Goal: Navigation & Orientation: Go to known website

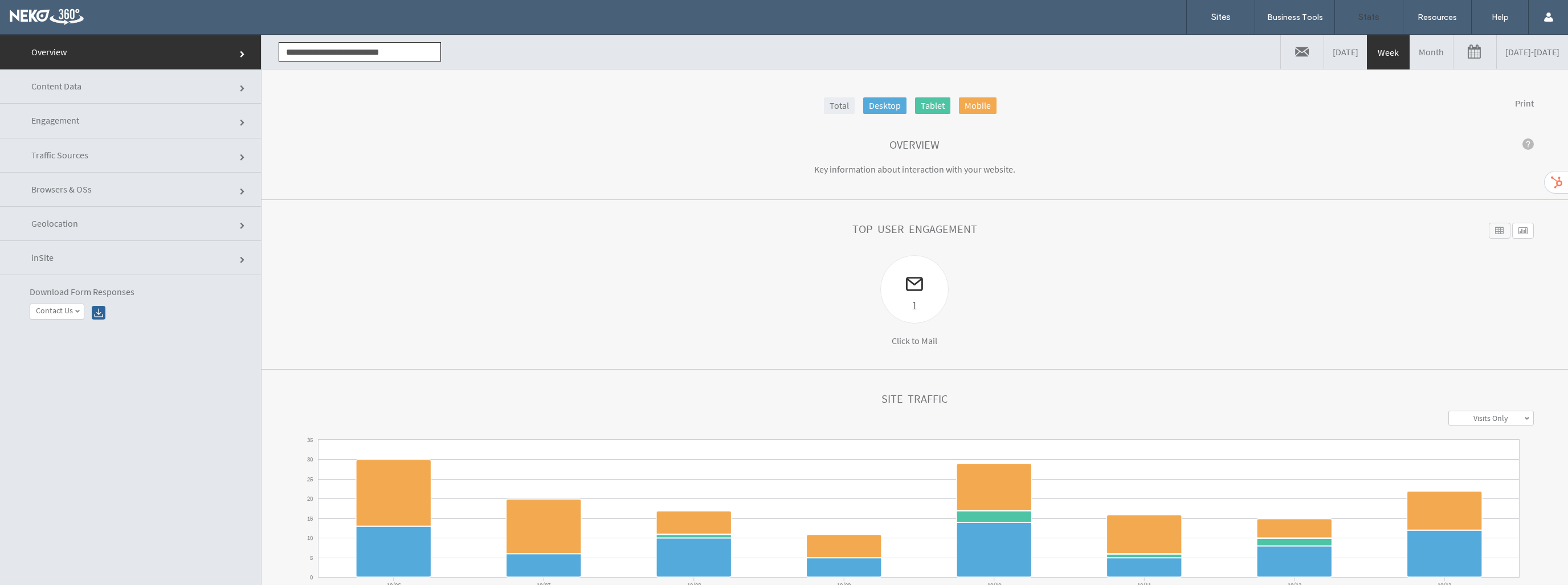
click at [30, 14] on div at bounding box center [74, 17] width 130 height 18
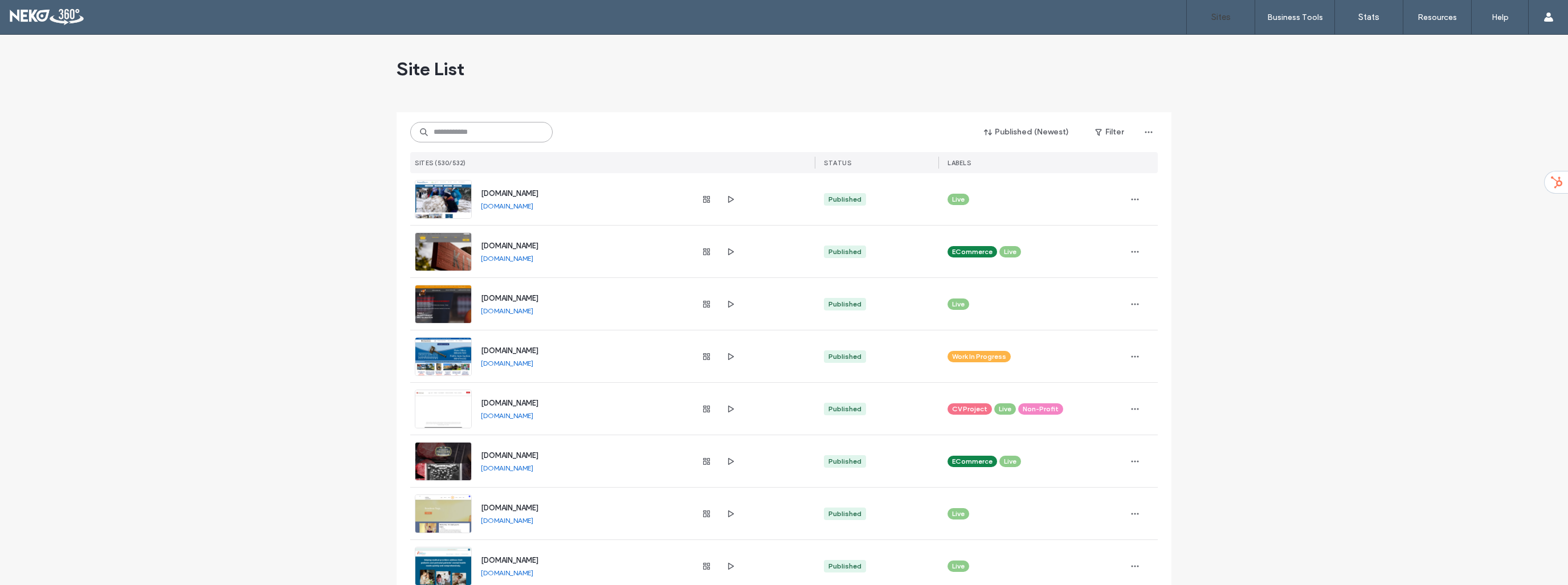
click at [496, 131] on input at bounding box center [481, 132] width 143 height 21
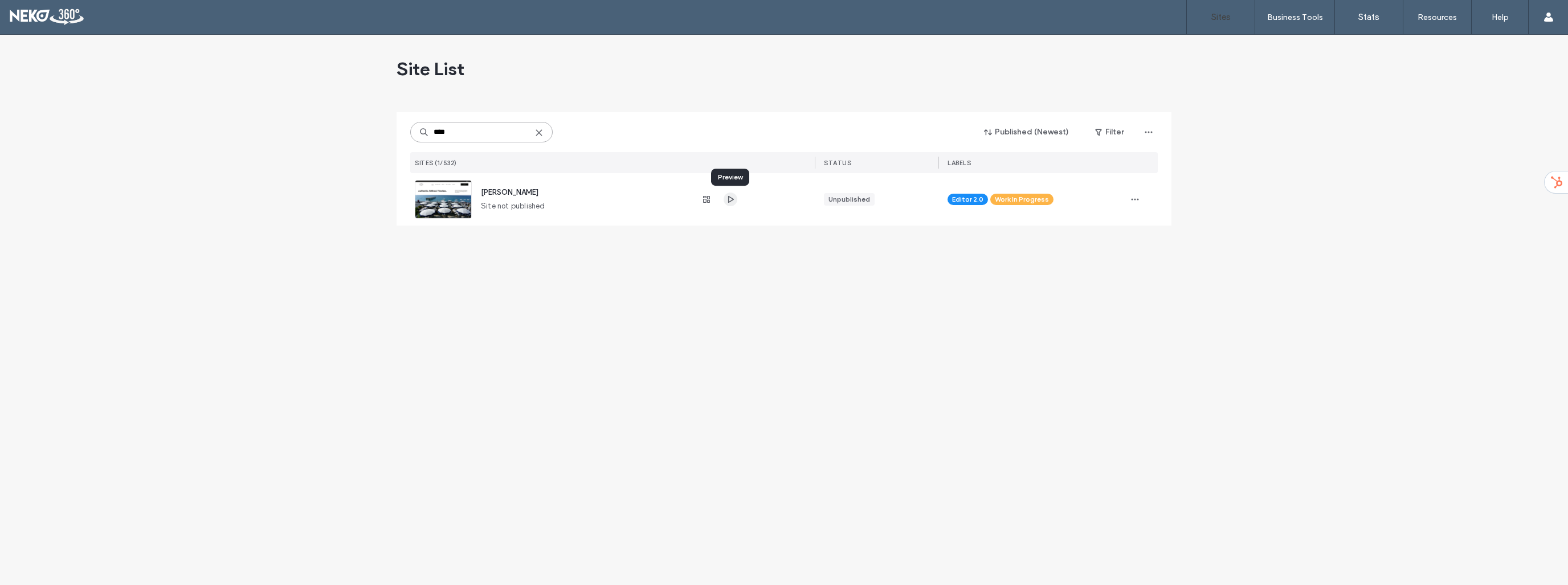
type input "****"
click at [729, 200] on icon "button" at bounding box center [730, 199] width 9 height 9
click at [538, 132] on use at bounding box center [539, 133] width 5 height 5
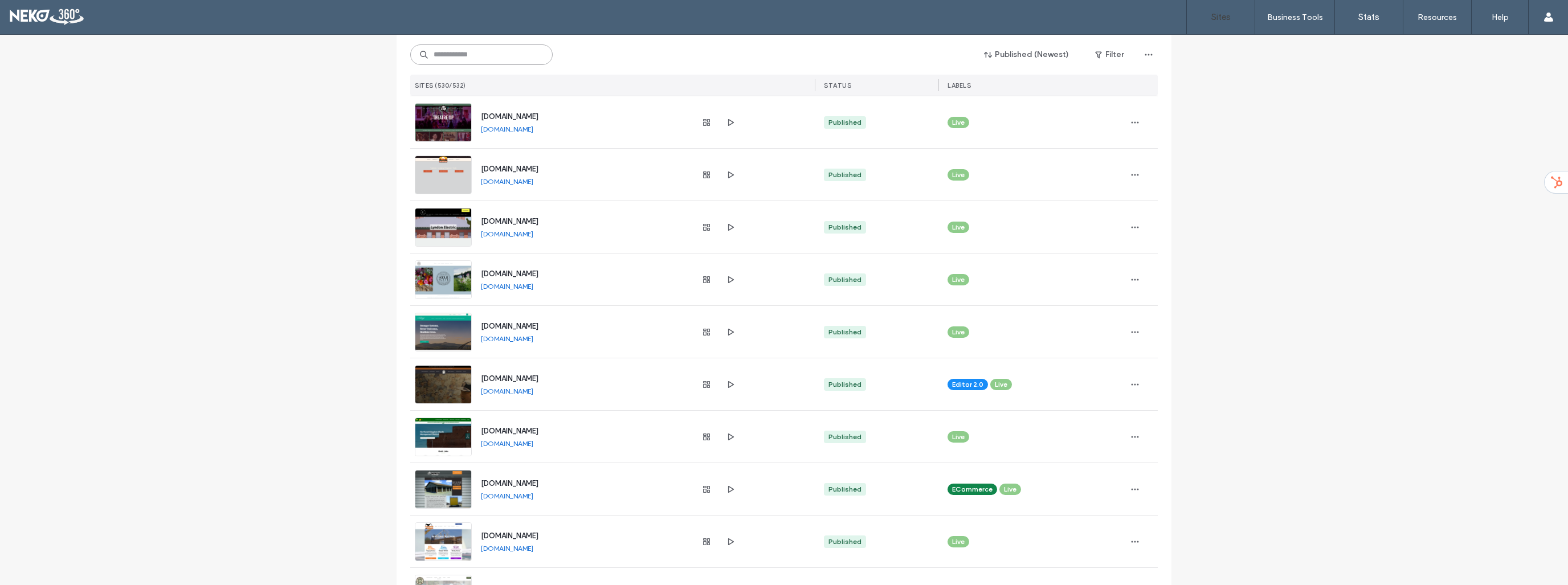
scroll to position [797, 0]
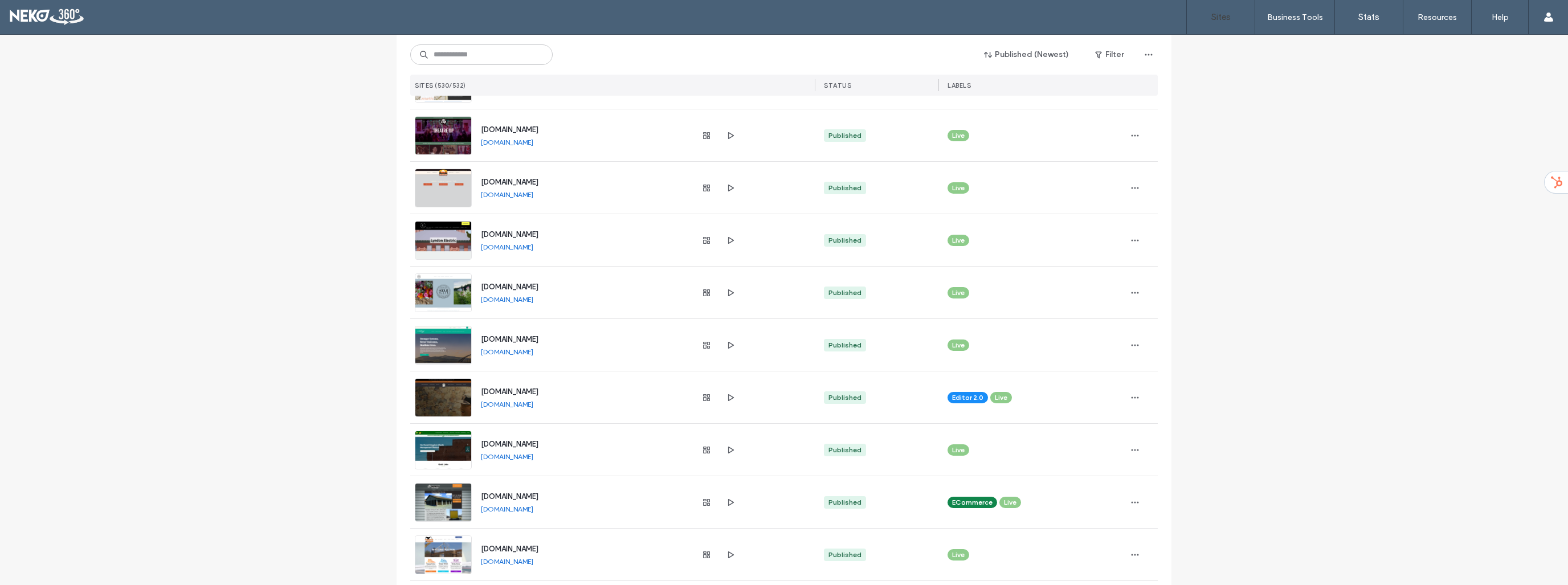
click at [517, 403] on link "[DOMAIN_NAME]" at bounding box center [507, 404] width 52 height 9
